Goal: Transaction & Acquisition: Book appointment/travel/reservation

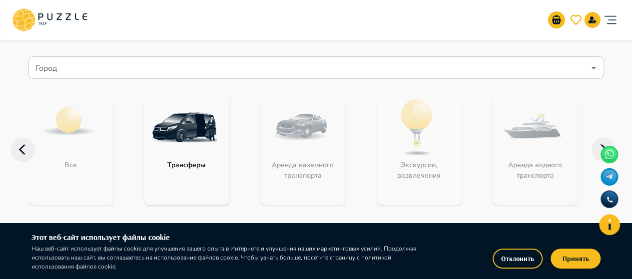
scroll to position [75, 0]
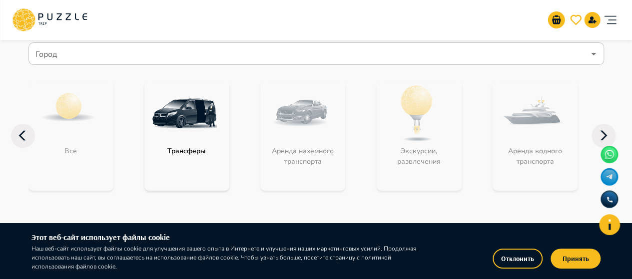
click at [193, 104] on img at bounding box center [184, 113] width 65 height 65
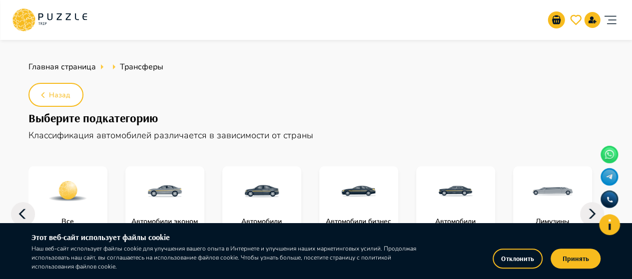
type textarea "*"
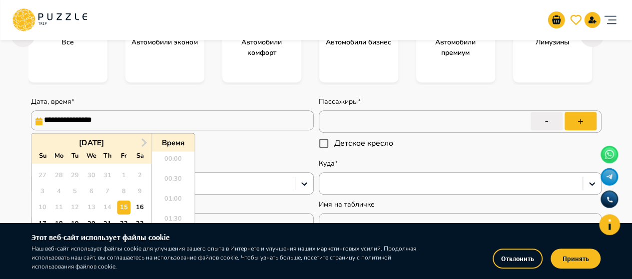
scroll to position [752, 0]
click at [263, 121] on input "**********" at bounding box center [172, 120] width 283 height 20
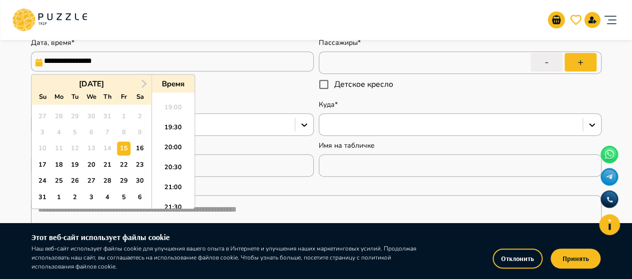
scroll to position [239, 0]
click at [75, 165] on div "19" at bounding box center [74, 164] width 13 height 13
type input "**********"
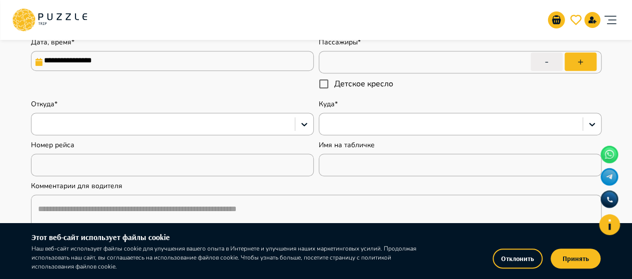
type textarea "*"
click at [237, 87] on div "**********" at bounding box center [172, 65] width 283 height 57
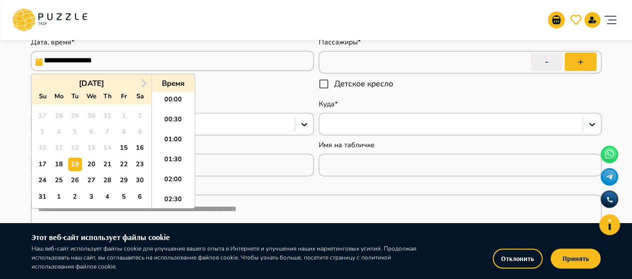
scroll to position [752, 0]
click at [300, 60] on input "**********" at bounding box center [172, 61] width 283 height 20
click at [160, 156] on li "20:00" at bounding box center [173, 150] width 42 height 20
type input "**********"
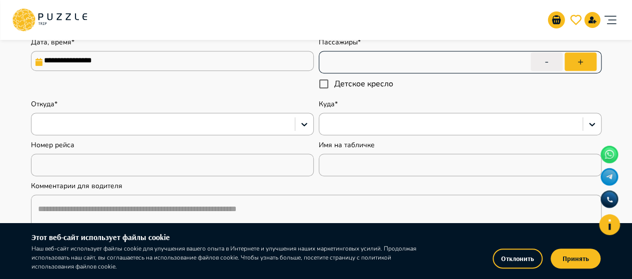
type textarea "*"
click at [590, 59] on button "+" at bounding box center [581, 61] width 32 height 18
type input "*"
type textarea "*"
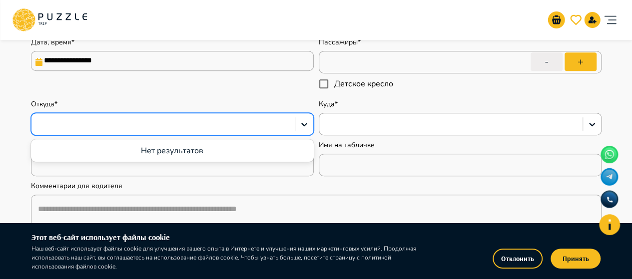
click at [225, 124] on div at bounding box center [162, 124] width 253 height 13
click at [304, 124] on icon at bounding box center [304, 124] width 6 height 3
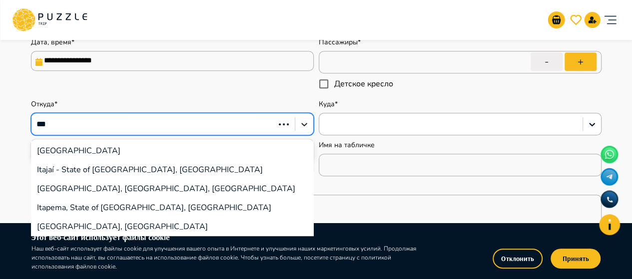
type input "****"
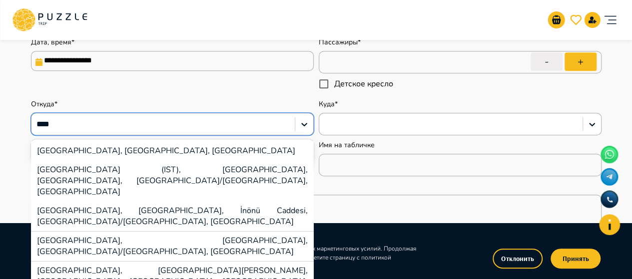
click at [201, 154] on div "[GEOGRAPHIC_DATA], [GEOGRAPHIC_DATA], [GEOGRAPHIC_DATA]" at bounding box center [172, 150] width 283 height 19
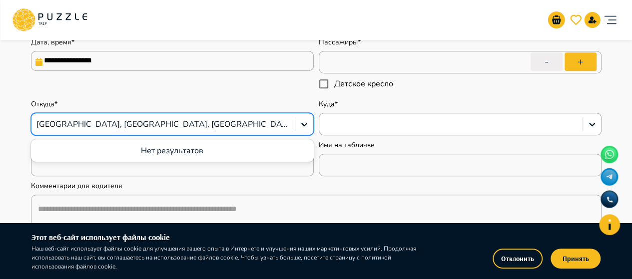
click at [242, 123] on div at bounding box center [162, 124] width 253 height 13
type textarea "*"
click at [242, 123] on div at bounding box center [162, 124] width 253 height 13
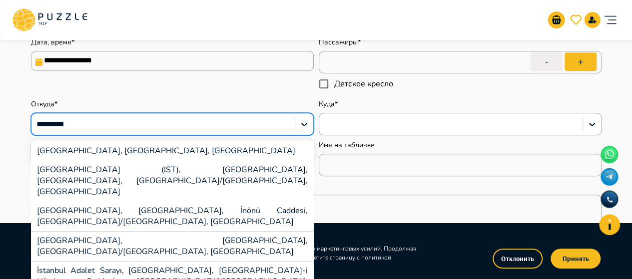
type input "**********"
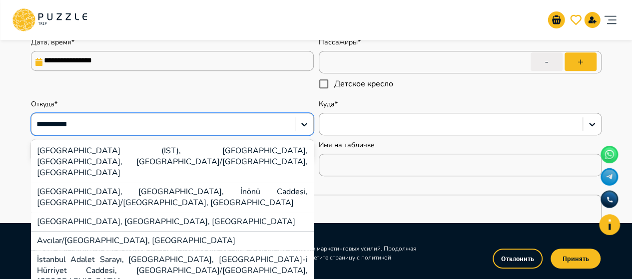
click at [237, 141] on div "[GEOGRAPHIC_DATA] (IST), [GEOGRAPHIC_DATA], [GEOGRAPHIC_DATA], [GEOGRAPHIC_DATA…" at bounding box center [172, 161] width 283 height 41
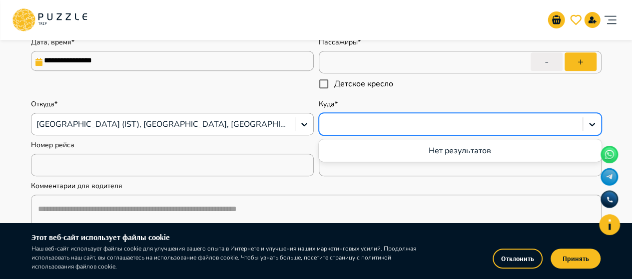
type textarea "*"
click at [388, 132] on div at bounding box center [460, 124] width 283 height 22
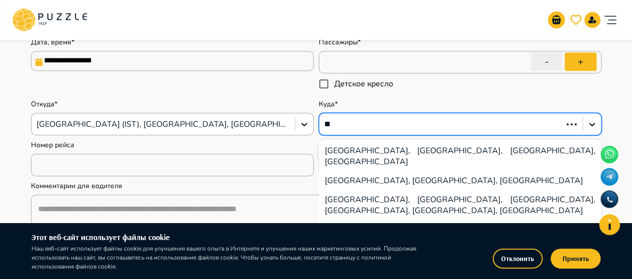
type input "*"
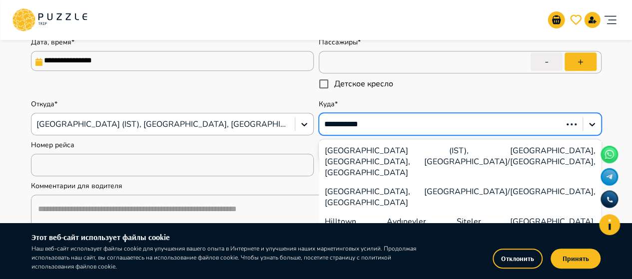
type input "**********"
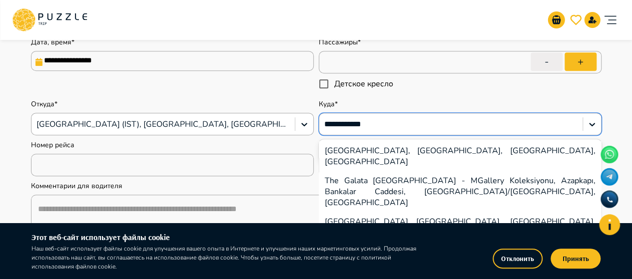
click at [379, 212] on div "[GEOGRAPHIC_DATA] [GEOGRAPHIC_DATA], [GEOGRAPHIC_DATA], [GEOGRAPHIC_DATA], [GEO…" at bounding box center [460, 232] width 283 height 41
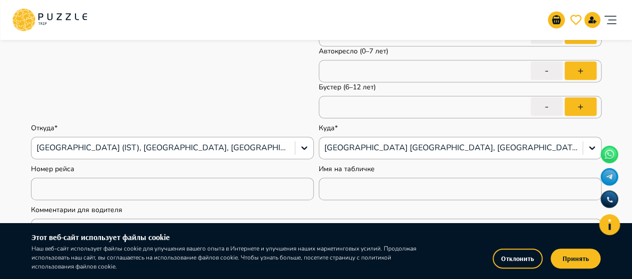
scroll to position [248, 0]
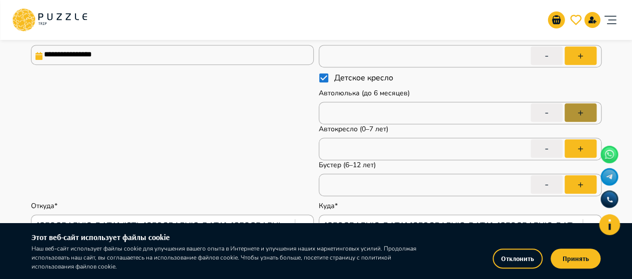
click at [577, 108] on button "+" at bounding box center [581, 112] width 32 height 18
type textarea "*"
type input "*"
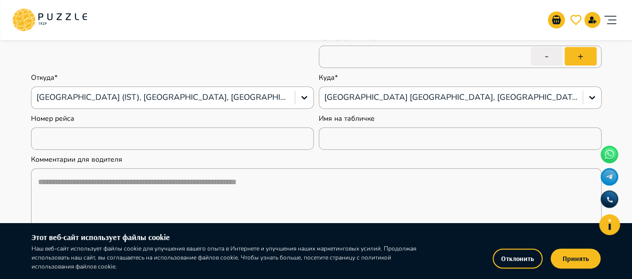
type textarea "*"
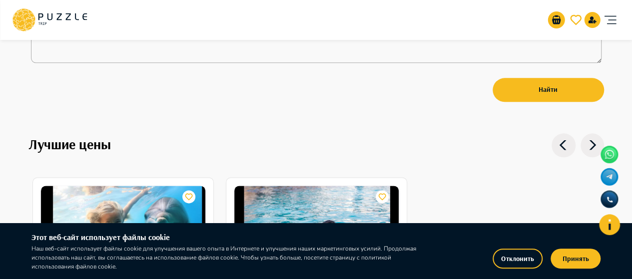
scroll to position [538, 0]
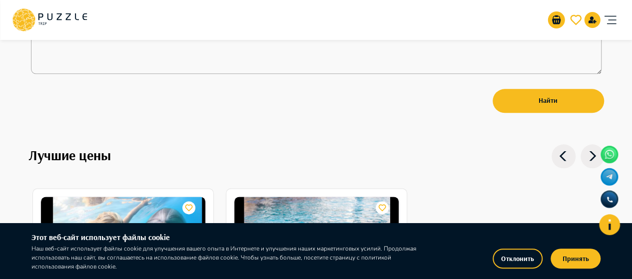
click at [591, 147] on icon at bounding box center [593, 156] width 24 height 24
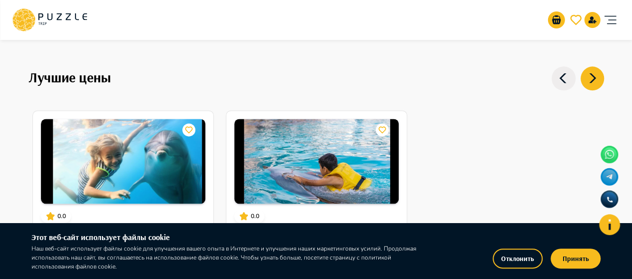
scroll to position [616, 0]
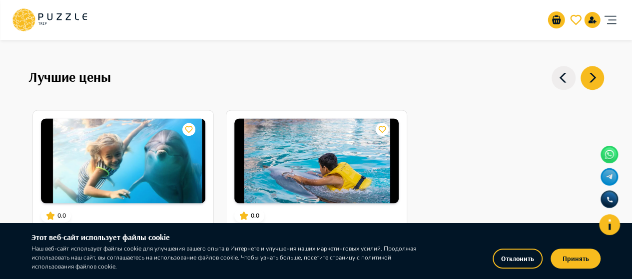
click at [577, 74] on div at bounding box center [574, 78] width 57 height 24
click at [566, 74] on icon at bounding box center [564, 78] width 24 height 24
click at [596, 78] on icon at bounding box center [593, 78] width 24 height 24
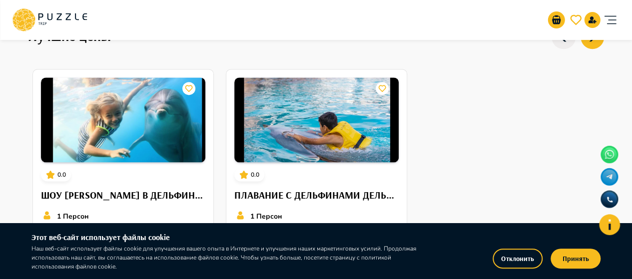
scroll to position [840, 0]
